Goal: Information Seeking & Learning: Learn about a topic

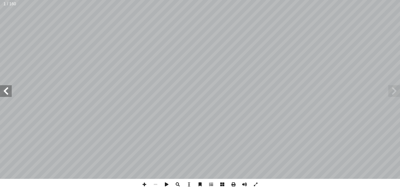
click at [6, 91] on span at bounding box center [6, 91] width 12 height 12
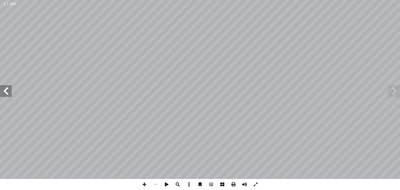
click at [6, 91] on span at bounding box center [6, 91] width 12 height 12
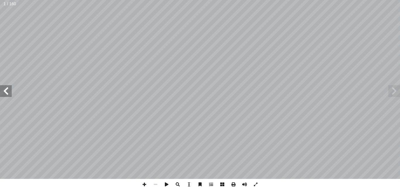
click at [6, 91] on span at bounding box center [6, 91] width 12 height 12
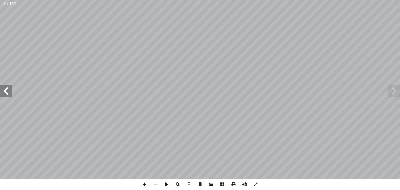
click at [6, 91] on span at bounding box center [6, 91] width 12 height 12
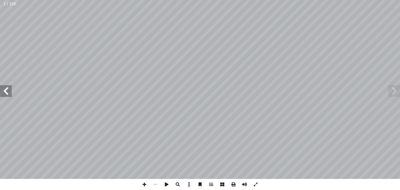
click at [6, 91] on span at bounding box center [6, 91] width 12 height 12
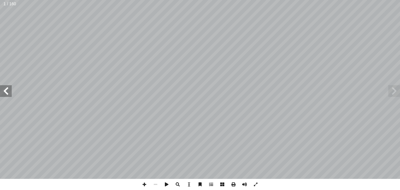
click at [6, 91] on span at bounding box center [6, 91] width 12 height 12
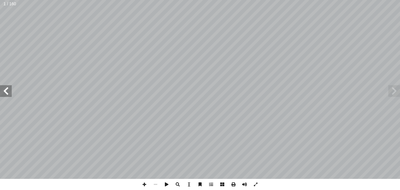
click at [6, 91] on span at bounding box center [6, 91] width 12 height 12
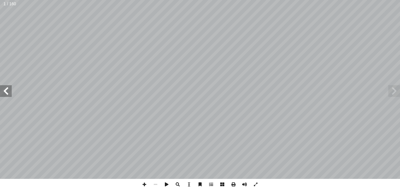
click at [6, 91] on span at bounding box center [6, 91] width 12 height 12
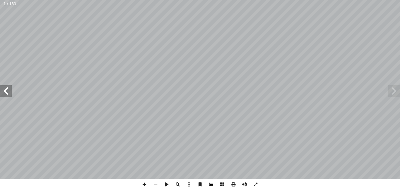
click at [6, 91] on span at bounding box center [6, 91] width 12 height 12
click at [8, 88] on span at bounding box center [6, 91] width 12 height 12
click at [392, 92] on span at bounding box center [394, 91] width 12 height 12
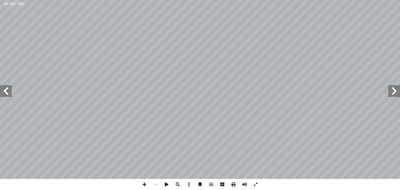
click at [392, 92] on span at bounding box center [394, 91] width 12 height 12
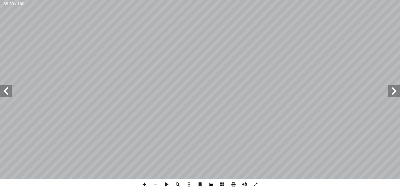
click at [392, 92] on span at bounding box center [394, 91] width 12 height 12
click at [6, 91] on span at bounding box center [6, 91] width 12 height 12
click at [6, 92] on span at bounding box center [6, 91] width 12 height 12
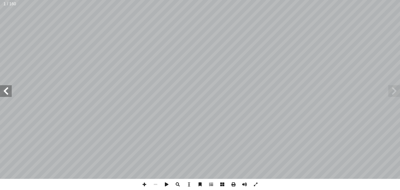
click at [6, 92] on span at bounding box center [6, 91] width 12 height 12
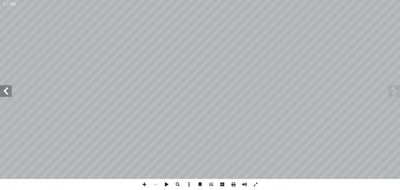
click at [6, 92] on span at bounding box center [6, 91] width 12 height 12
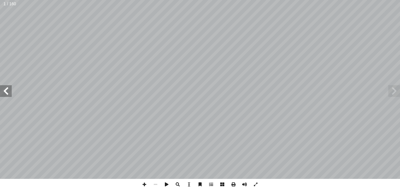
click at [6, 92] on span at bounding box center [6, 91] width 12 height 12
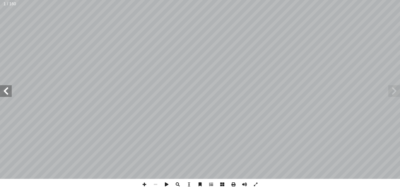
click at [6, 92] on span at bounding box center [6, 91] width 12 height 12
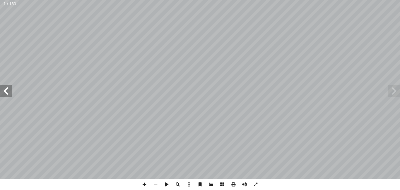
click at [6, 92] on span at bounding box center [6, 91] width 12 height 12
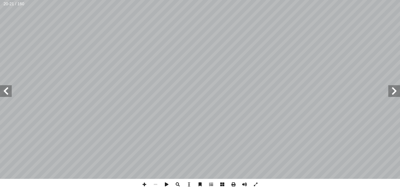
click at [6, 92] on span at bounding box center [6, 91] width 12 height 12
click at [394, 86] on span at bounding box center [394, 91] width 12 height 12
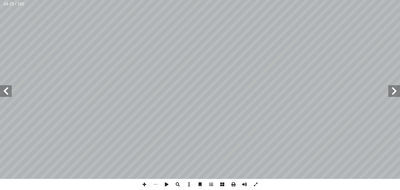
click at [156, 186] on span at bounding box center [155, 184] width 11 height 11
click at [143, 188] on span at bounding box center [144, 184] width 11 height 11
click at [3, 92] on span at bounding box center [6, 91] width 12 height 12
click at [156, 184] on span at bounding box center [155, 184] width 11 height 11
click at [11, 89] on span at bounding box center [6, 91] width 12 height 12
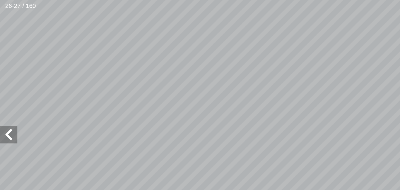
scroll to position [30, -66]
